Goal: Information Seeking & Learning: Learn about a topic

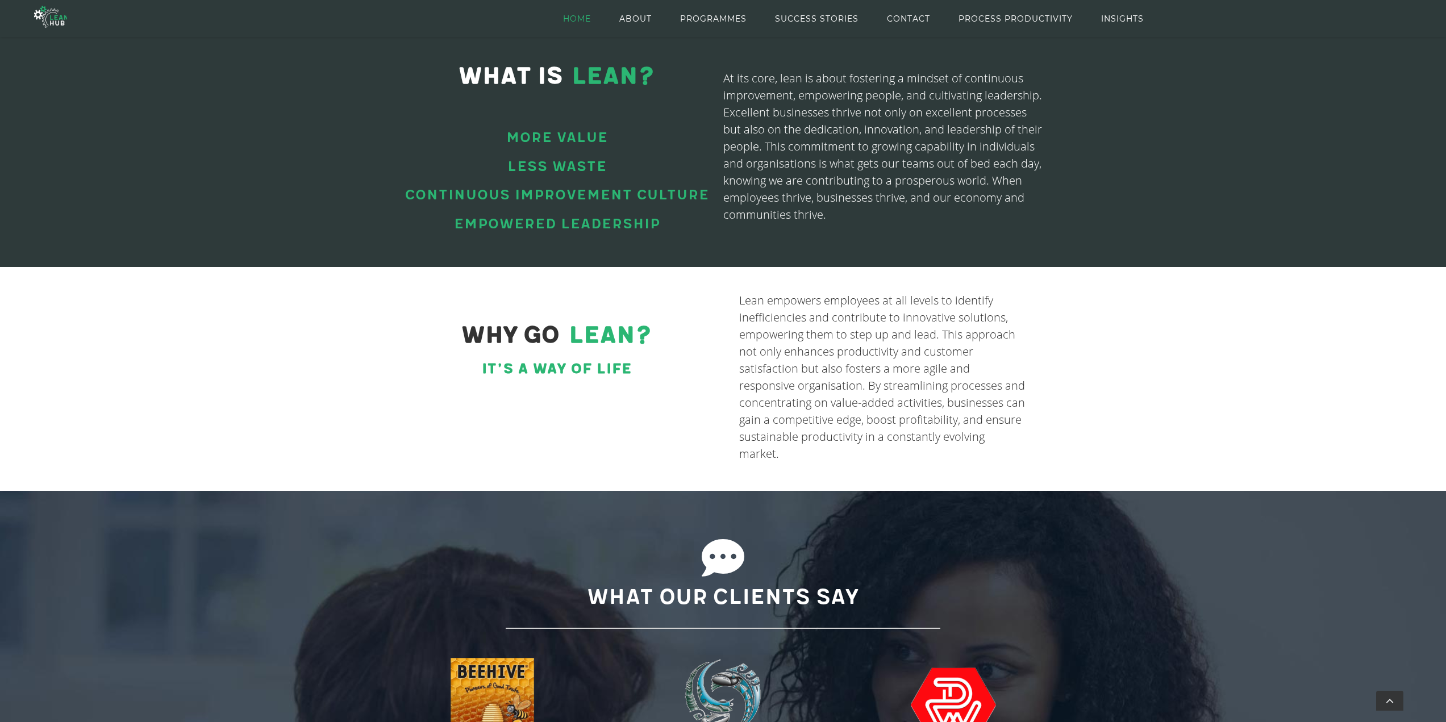
scroll to position [273, 0]
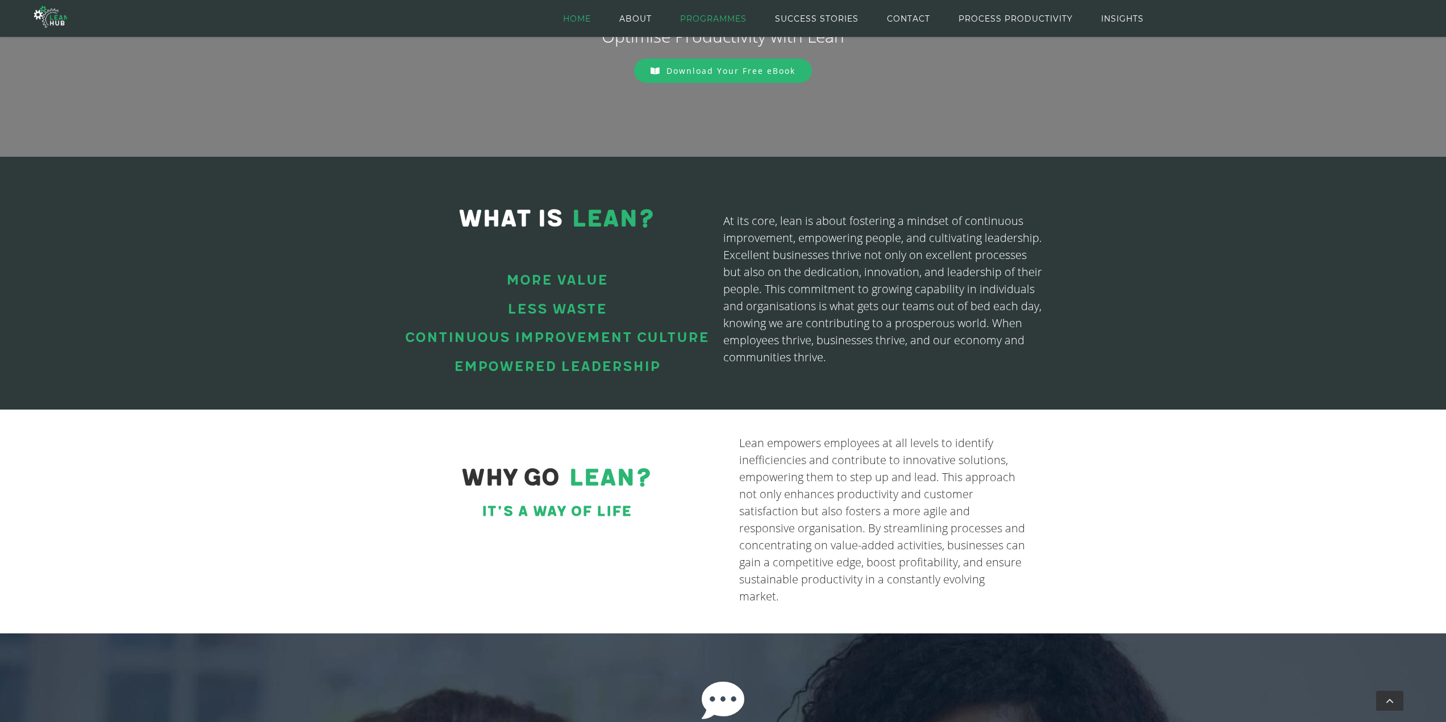
click at [725, 14] on span "PROGRAMMES" at bounding box center [713, 18] width 66 height 51
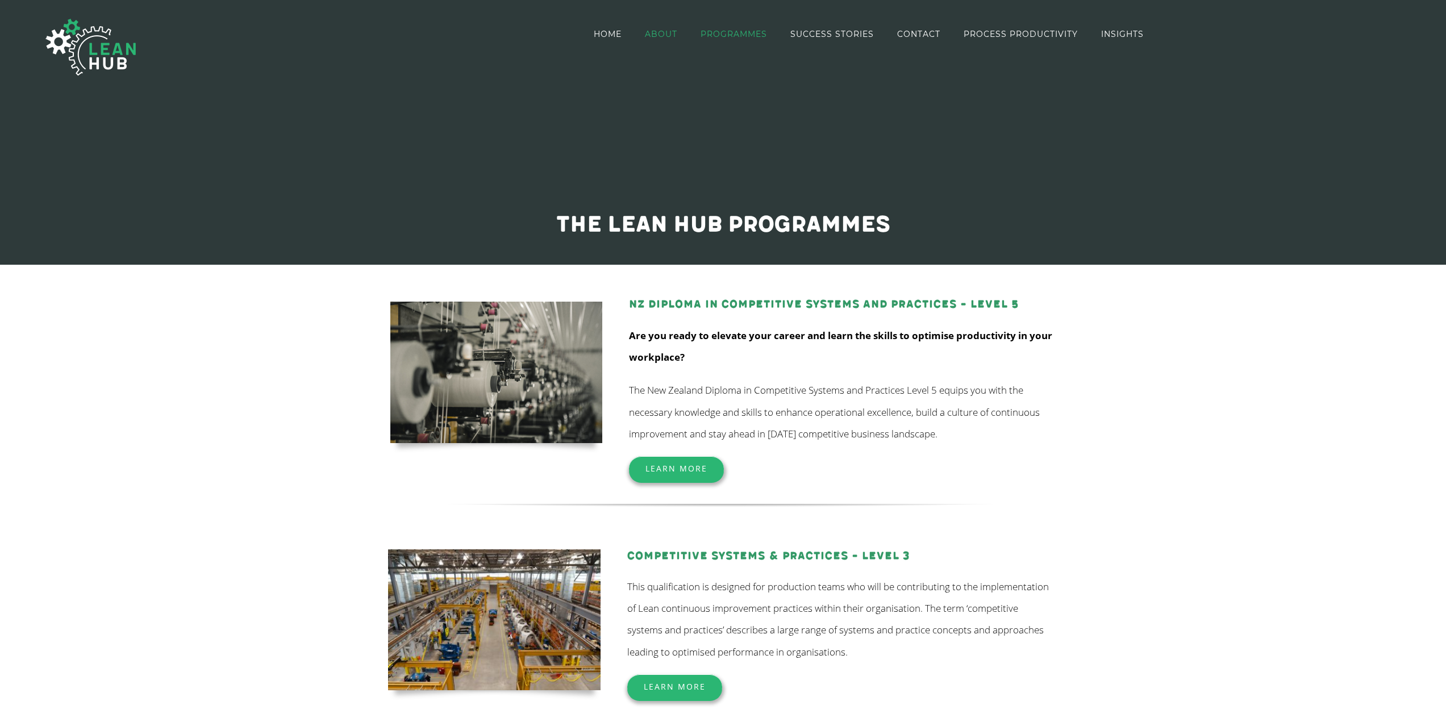
click at [659, 34] on span "ABOUT" at bounding box center [661, 34] width 32 height 8
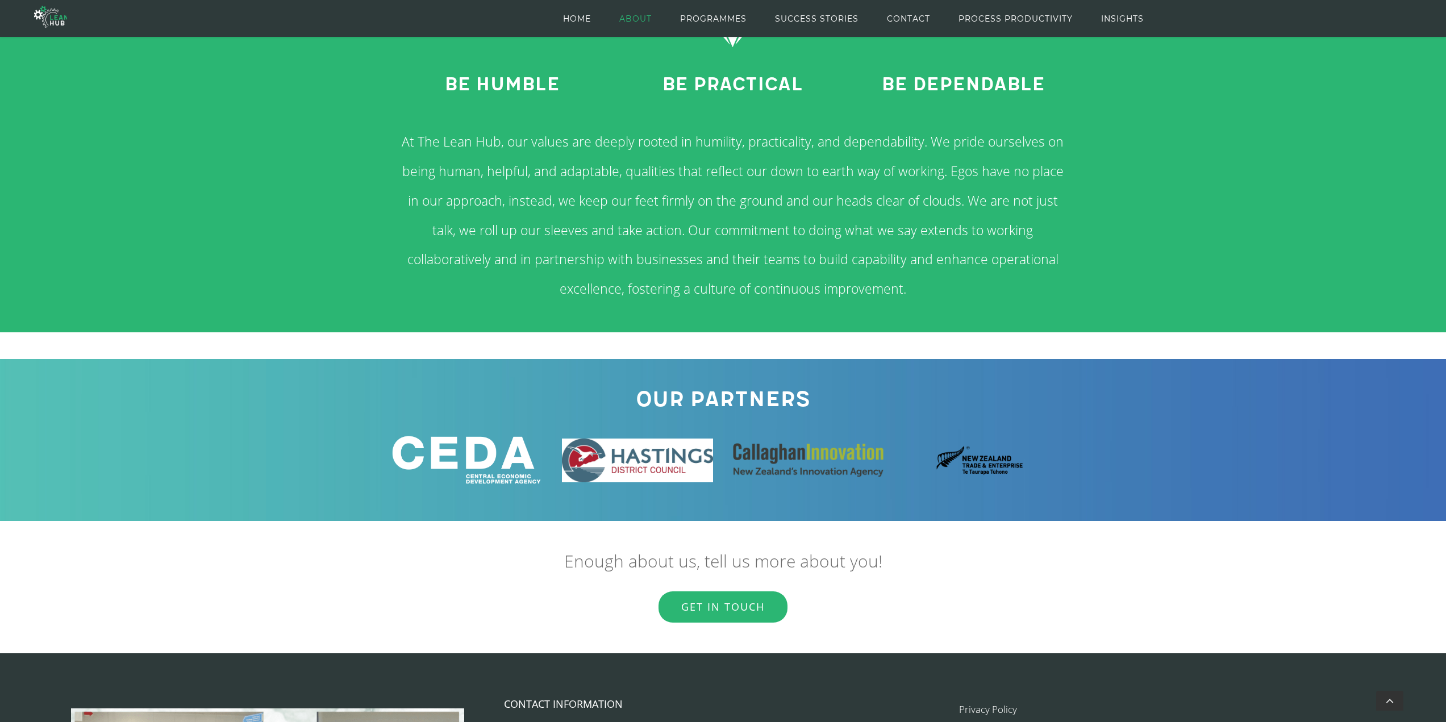
scroll to position [1137, 0]
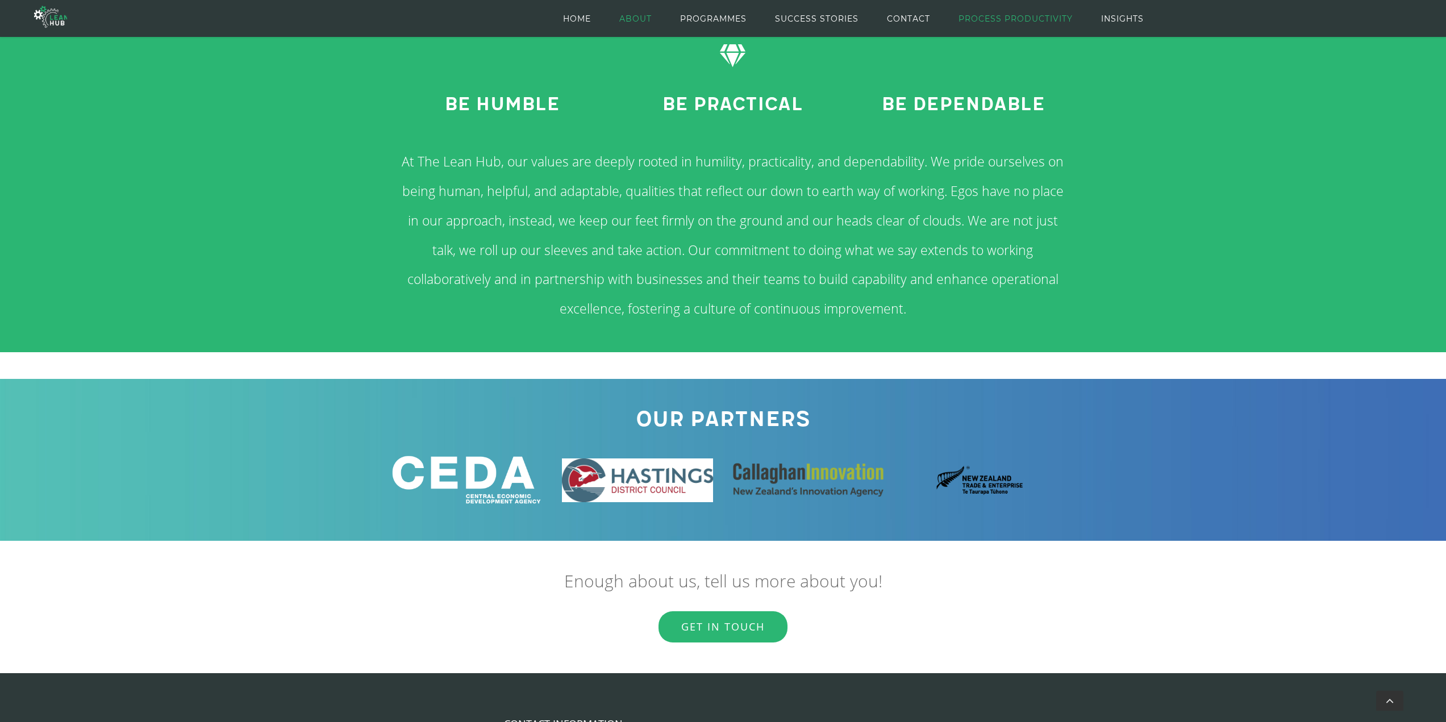
click at [988, 18] on span "PROCESS PRODUCTIVITY" at bounding box center [1016, 18] width 114 height 51
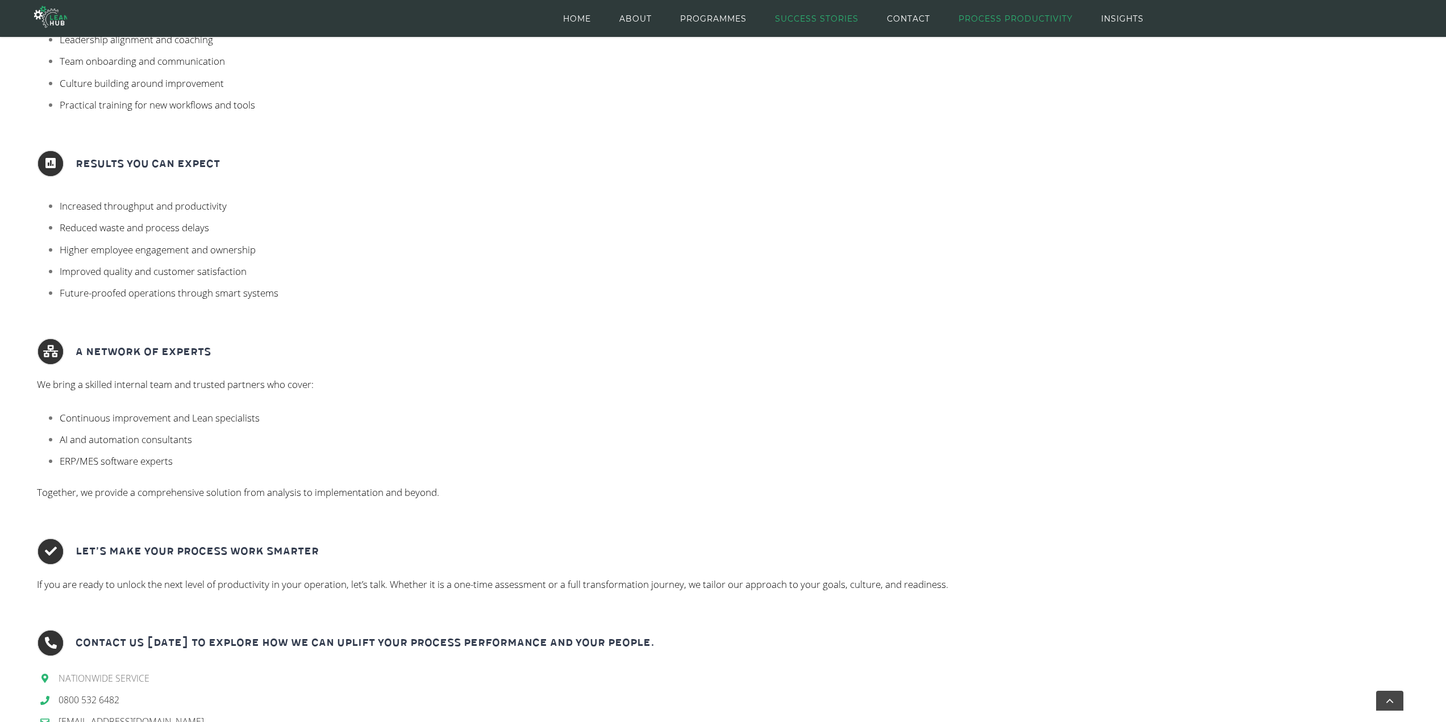
scroll to position [852, 0]
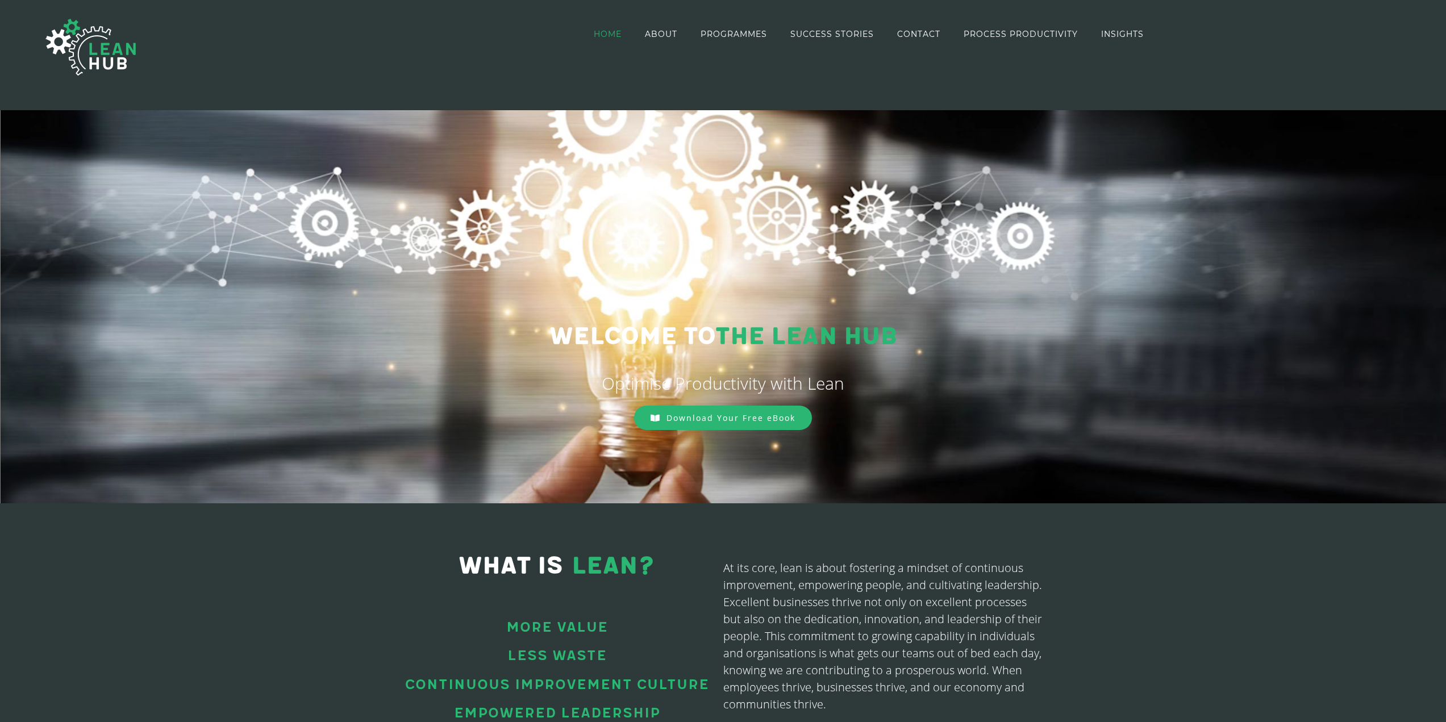
click at [704, 413] on span "Download Your Free eBook" at bounding box center [731, 418] width 129 height 11
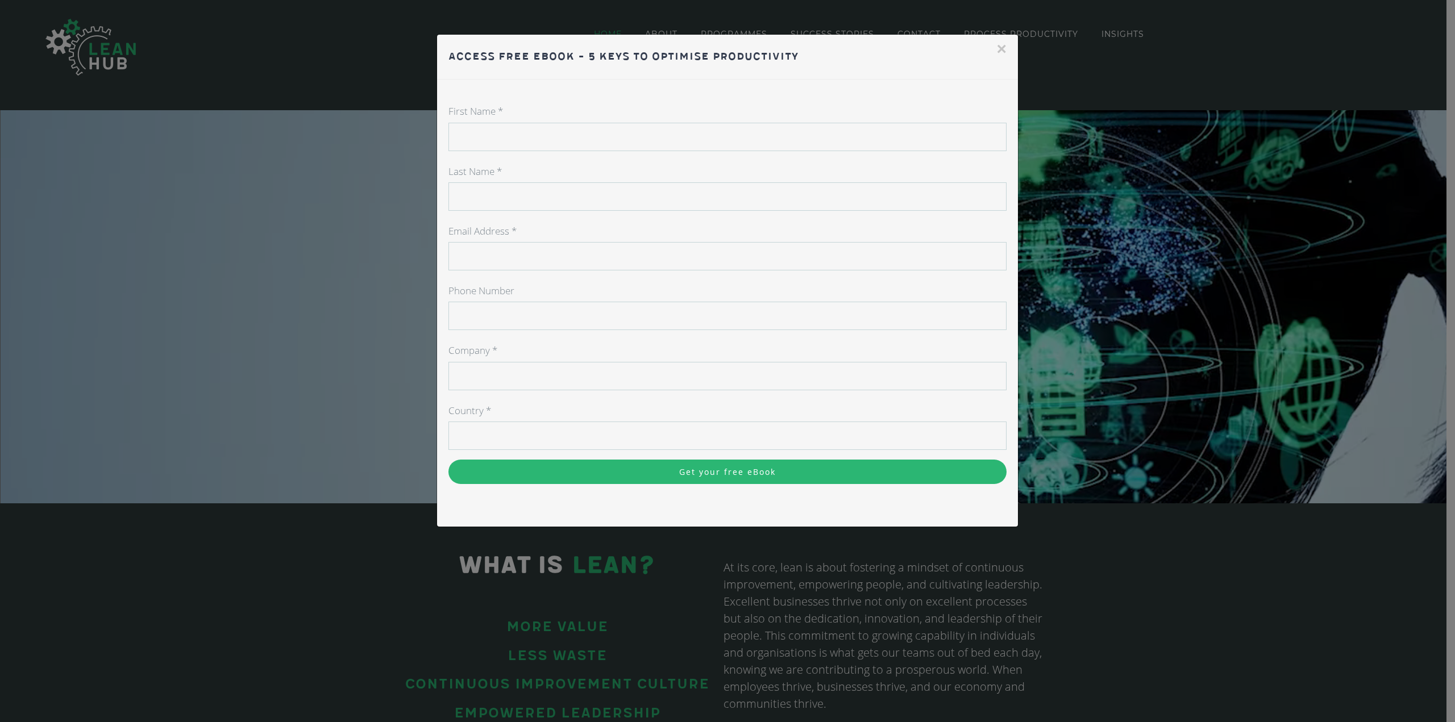
click at [706, 467] on input "Get your free eBook" at bounding box center [727, 472] width 558 height 24
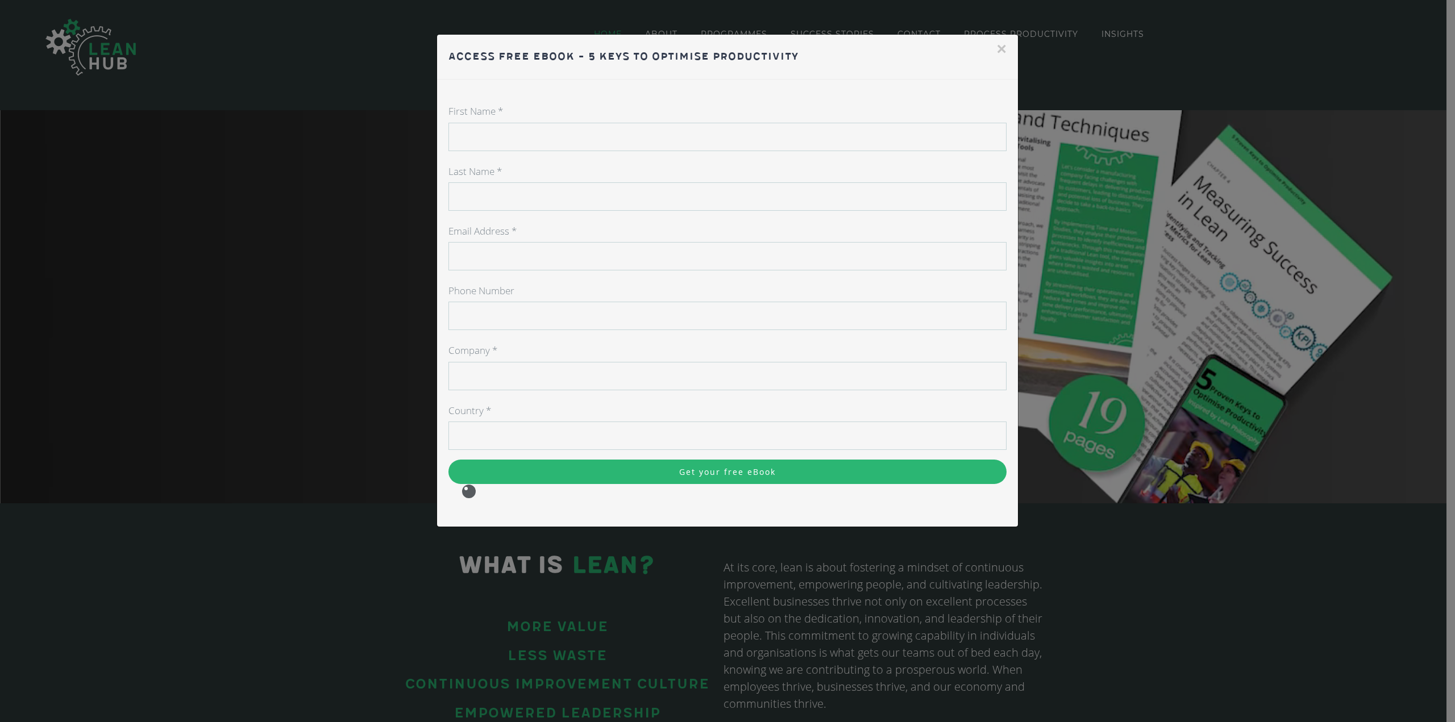
click at [996, 45] on button "×" at bounding box center [1001, 48] width 10 height 17
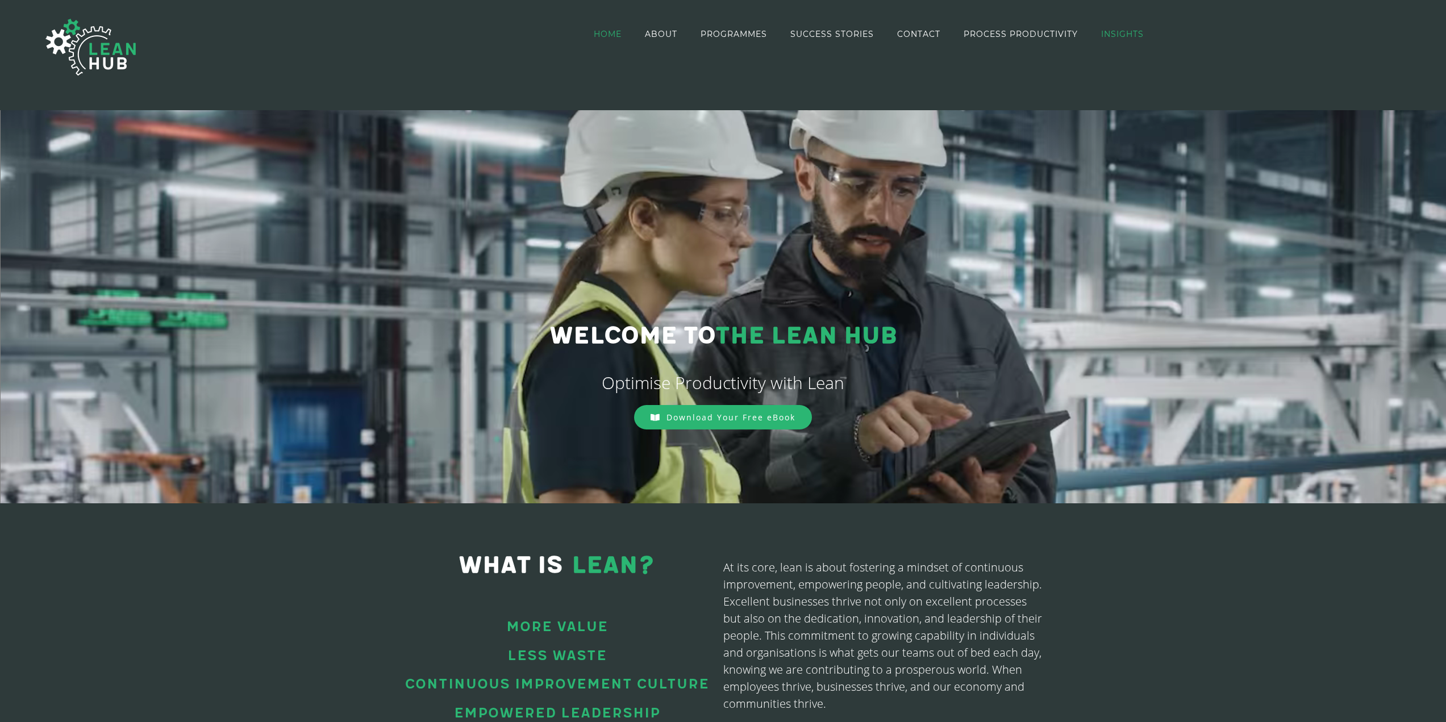
click at [1125, 30] on span "INSIGHTS" at bounding box center [1122, 34] width 43 height 8
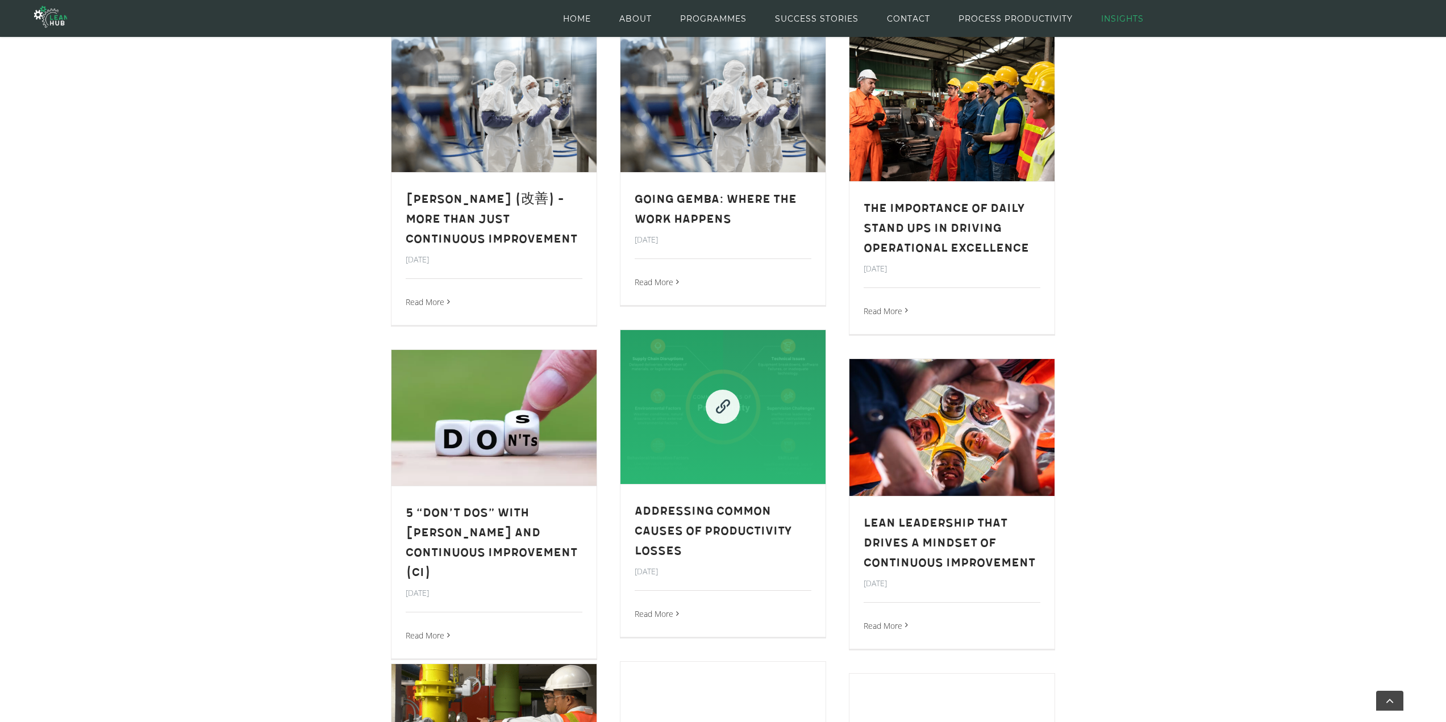
scroll to position [491, 0]
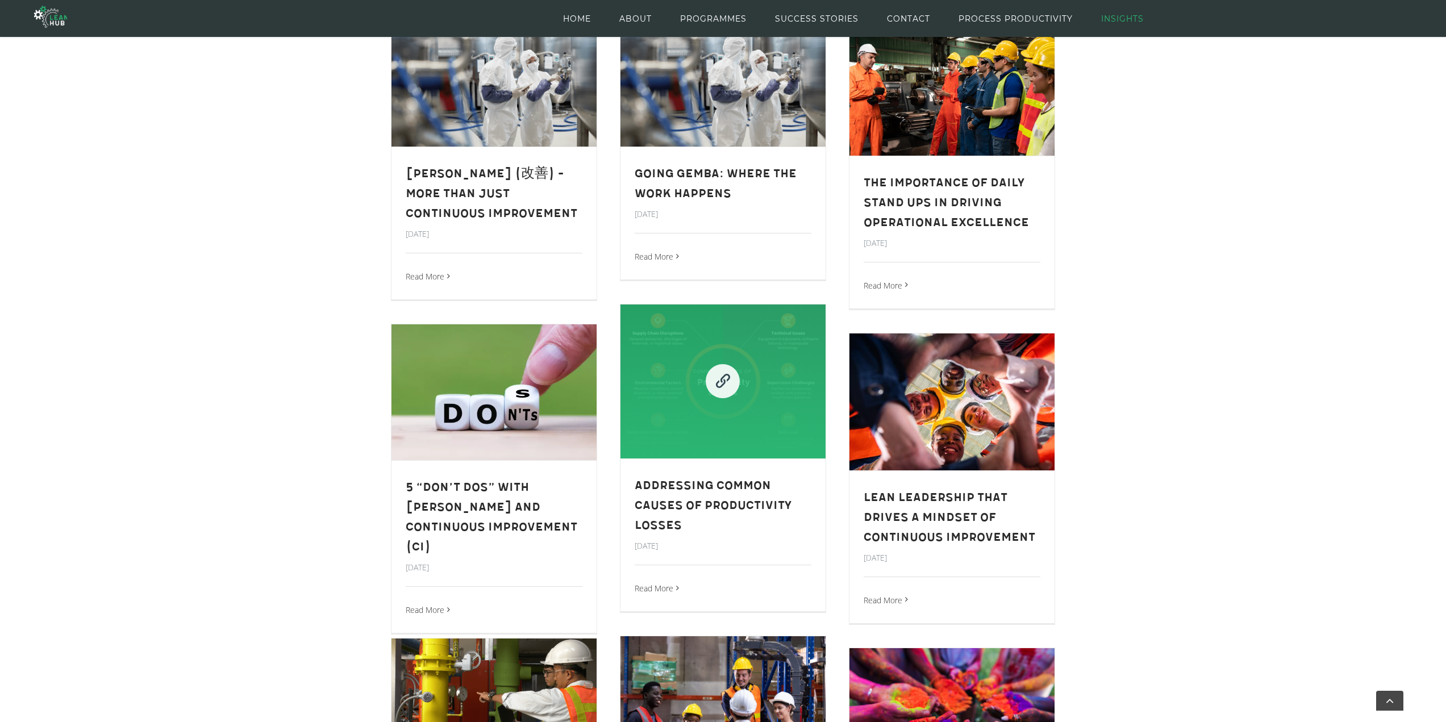
click at [700, 360] on link "Addressing Common Causes of Productivity Losses" at bounding box center [723, 382] width 205 height 154
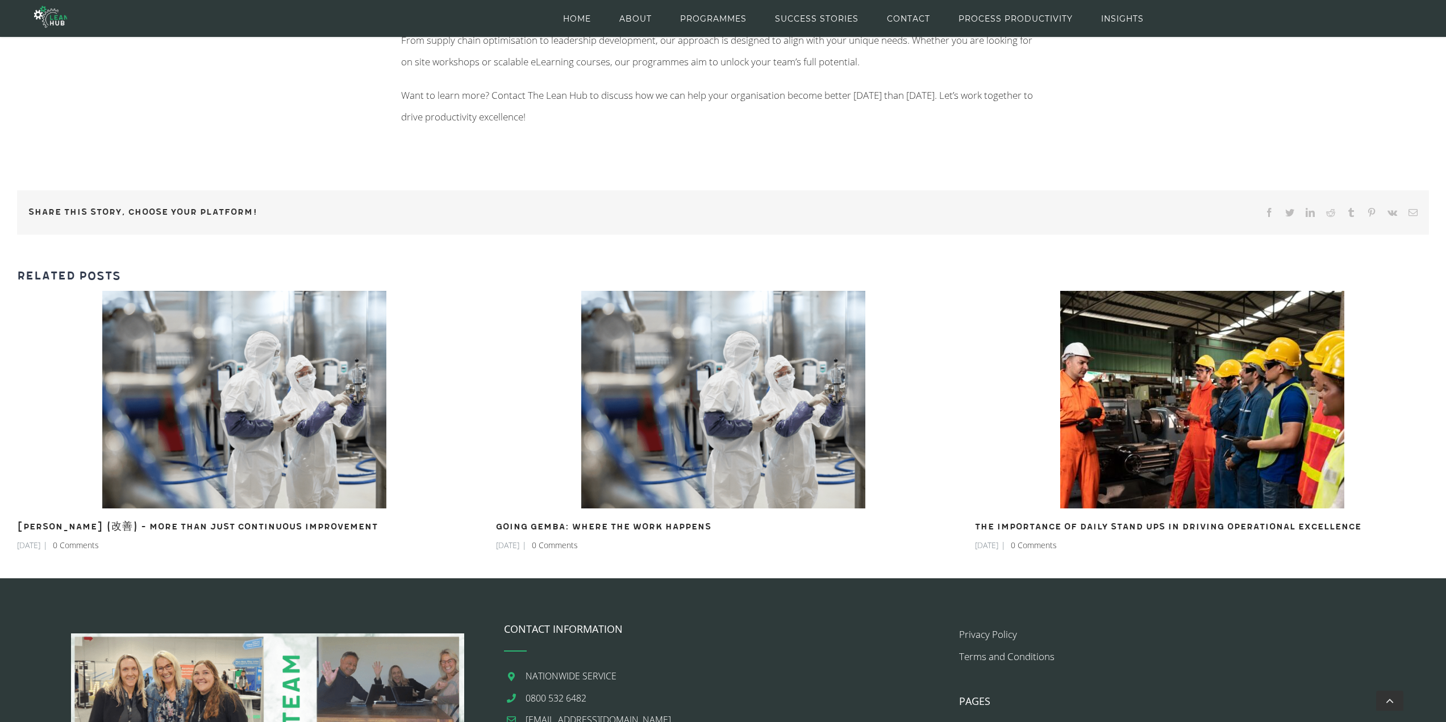
scroll to position [2086, 0]
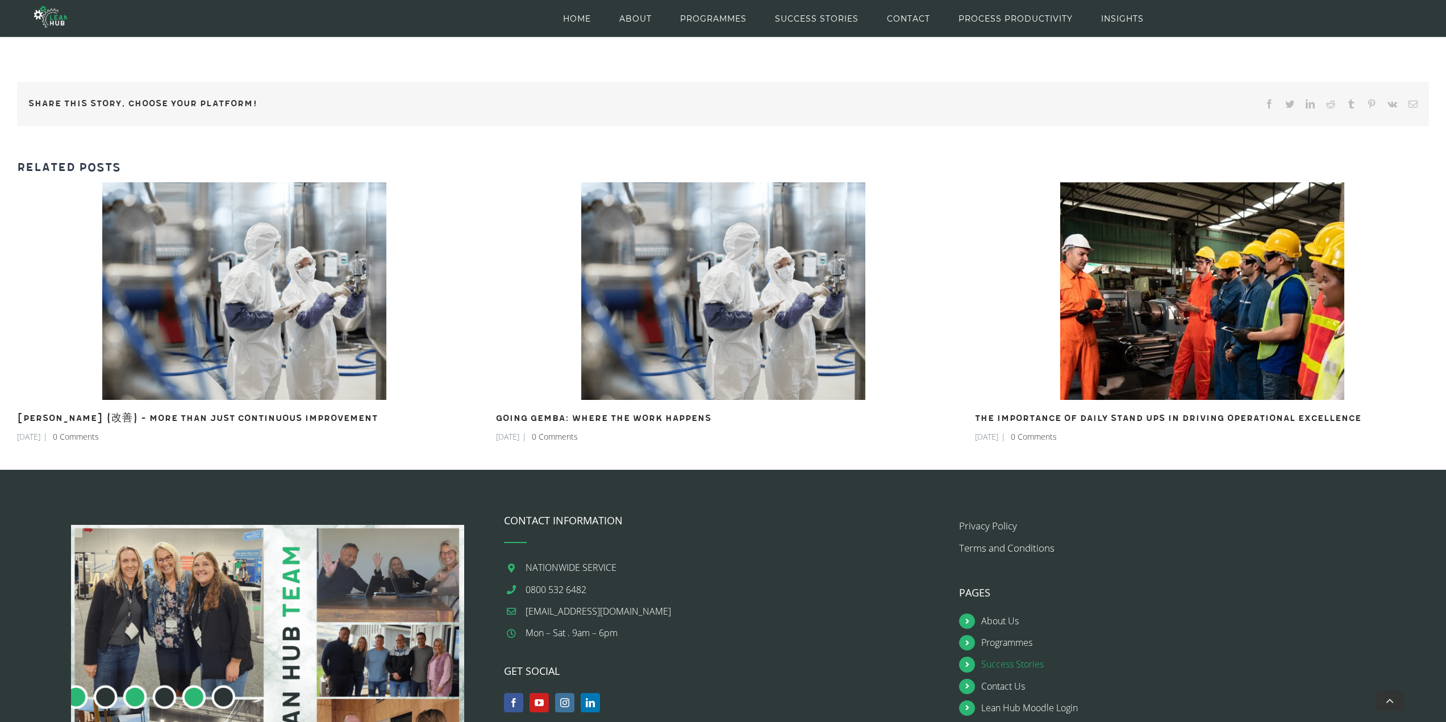
click at [1008, 657] on link "Success Stories" at bounding box center [1189, 664] width 417 height 15
